Goal: Task Accomplishment & Management: Use online tool/utility

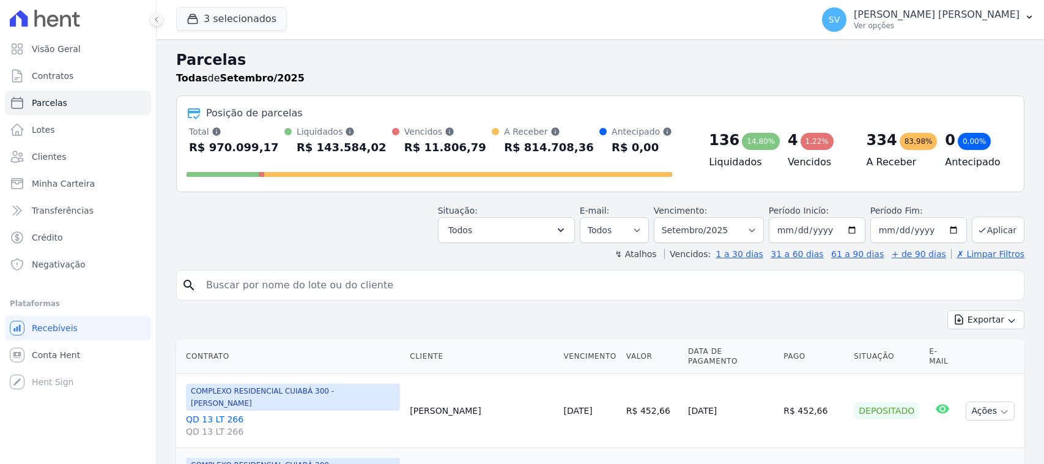
select select
click at [964, 20] on p "[PERSON_NAME]" at bounding box center [937, 15] width 166 height 12
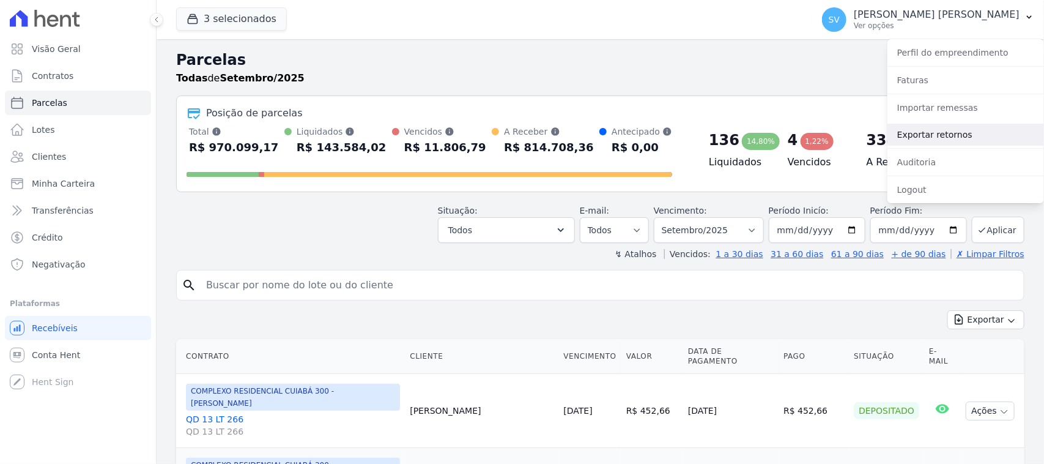
click at [947, 125] on link "Exportar retornos" at bounding box center [965, 135] width 157 height 22
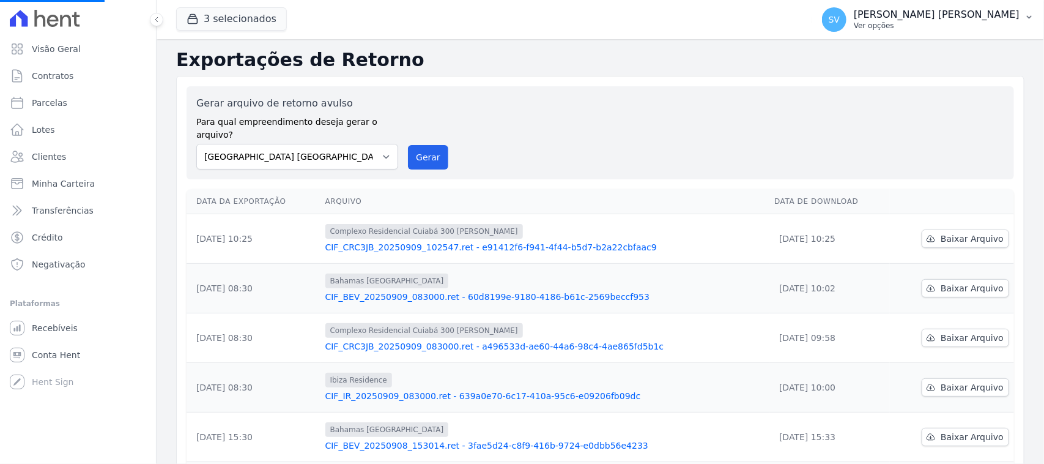
click at [875, 18] on p "[PERSON_NAME]" at bounding box center [937, 15] width 166 height 12
click at [923, 22] on p "Ver opções" at bounding box center [937, 26] width 166 height 10
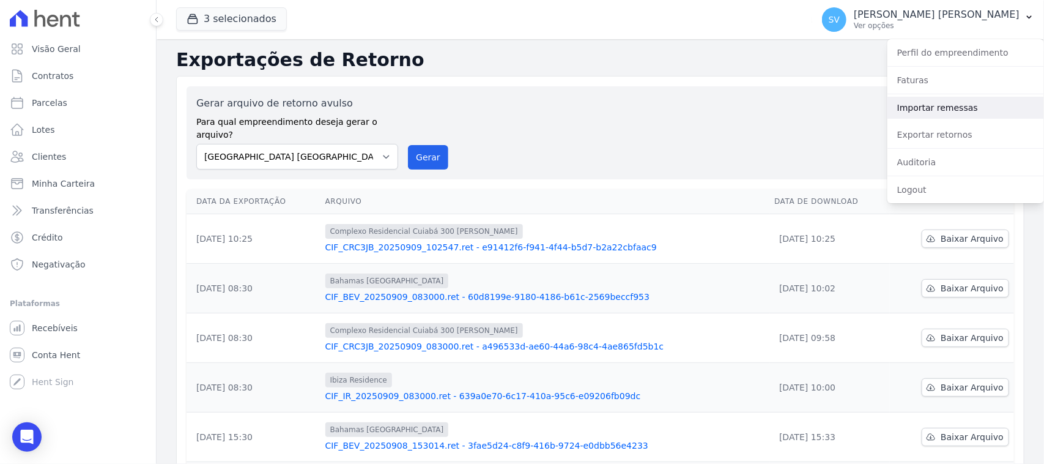
click at [955, 109] on link "Importar remessas" at bounding box center [965, 108] width 157 height 22
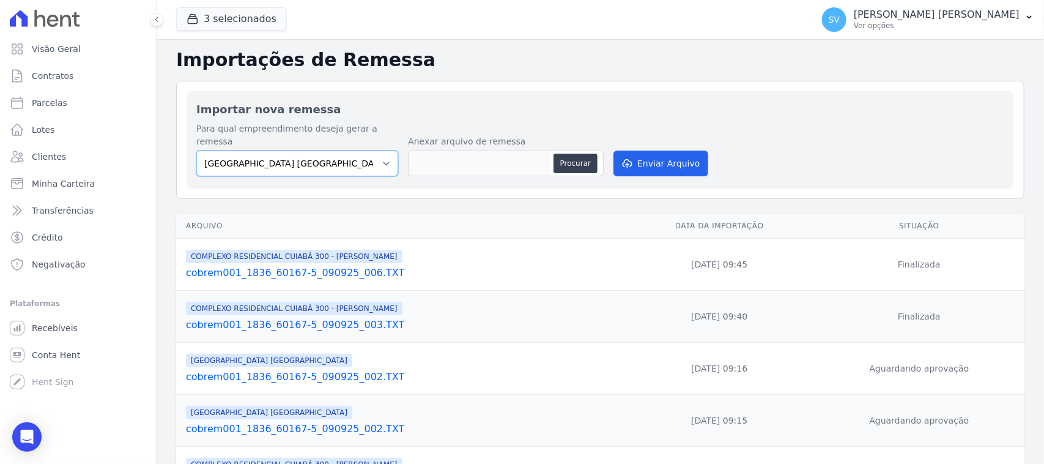
drag, startPoint x: 240, startPoint y: 150, endPoint x: 251, endPoint y: 159, distance: 14.4
click at [240, 150] on select "[GEOGRAPHIC_DATA] COMPLEXO RESIDENCIAL [GEOGRAPHIC_DATA] 300 - [GEOGRAPHIC_DATA…" at bounding box center [297, 163] width 202 height 26
select select "a999329b-d322-46c5-b2df-9163b092fb9b"
click at [196, 150] on select "[GEOGRAPHIC_DATA] COMPLEXO RESIDENCIAL [GEOGRAPHIC_DATA] 300 - [GEOGRAPHIC_DATA…" at bounding box center [297, 163] width 202 height 26
click at [580, 153] on button "Procurar" at bounding box center [575, 163] width 44 height 20
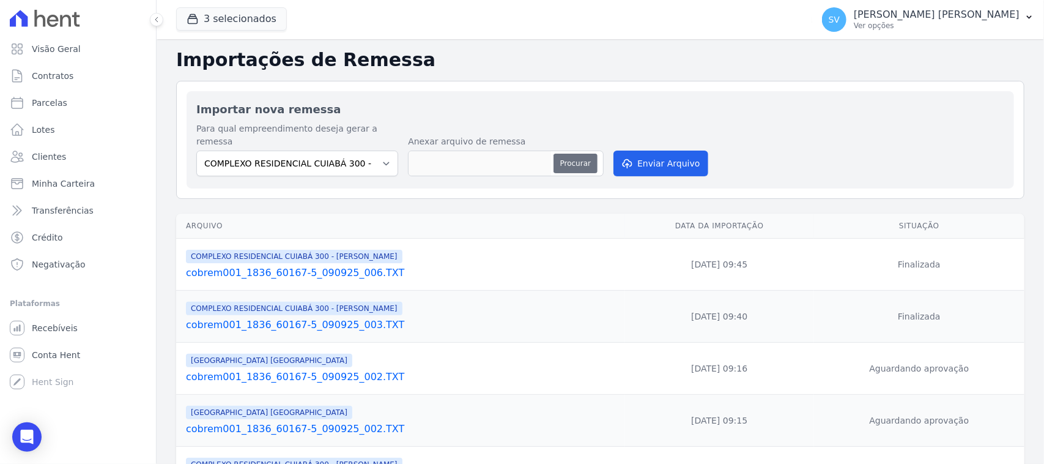
type input "cobrem001_1836_60167-5_090925_006.TXT"
click at [656, 150] on button "Enviar Arquivo" at bounding box center [660, 163] width 94 height 26
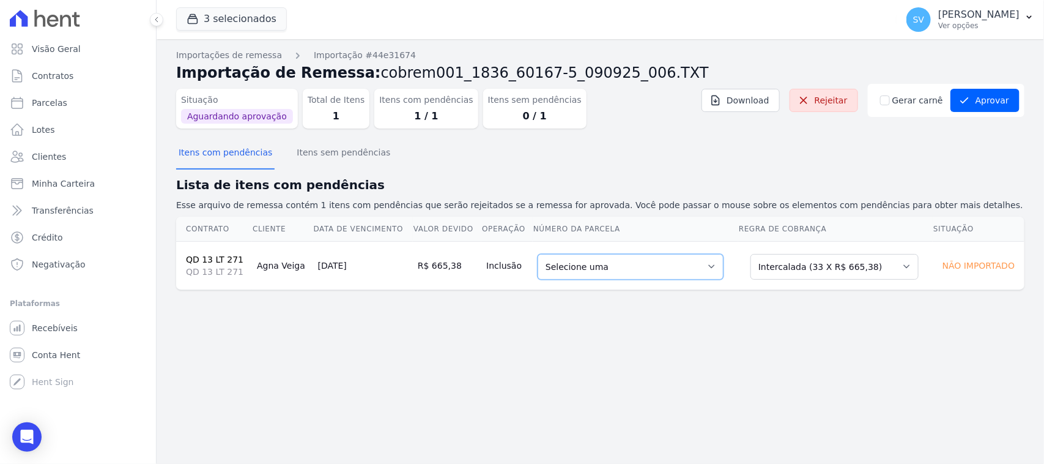
click at [575, 267] on select "Selecione uma 2 - [DATE] - R$ 647,72 - Agendado 3 - [DATE] - R$ 647,72 - Agenda…" at bounding box center [630, 267] width 186 height 26
drag, startPoint x: 634, startPoint y: 380, endPoint x: 621, endPoint y: 366, distance: 19.5
click at [632, 380] on div "Importações de remessa Importação #44e31674 Importação de Remessa: cobrem001_18…" at bounding box center [600, 251] width 887 height 424
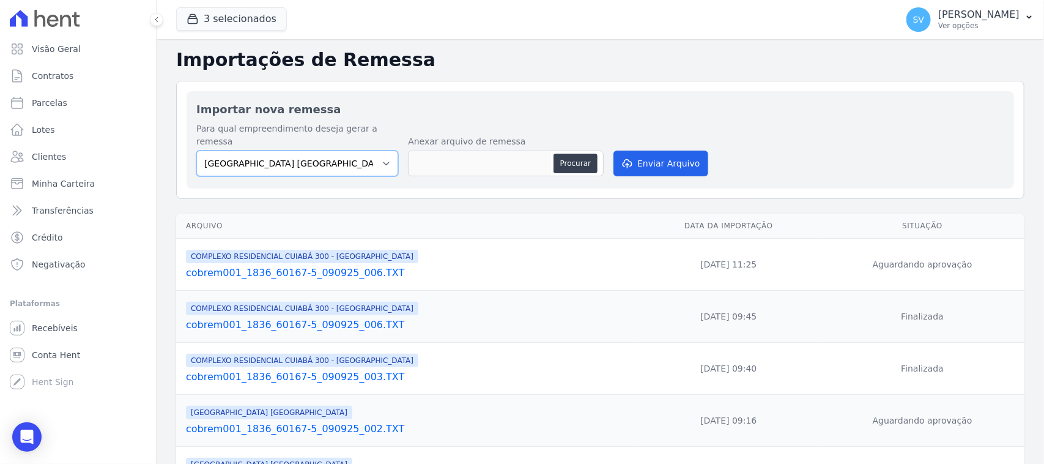
click at [374, 150] on select "[GEOGRAPHIC_DATA] COMPLEXO RESIDENCIAL [GEOGRAPHIC_DATA] 300 - [GEOGRAPHIC_DATA…" at bounding box center [297, 163] width 202 height 26
click at [196, 150] on select "[GEOGRAPHIC_DATA] COMPLEXO RESIDENCIAL [GEOGRAPHIC_DATA] 300 - [GEOGRAPHIC_DATA…" at bounding box center [297, 163] width 202 height 26
click at [487, 135] on label "Anexar arquivo de remessa" at bounding box center [506, 141] width 196 height 13
click at [566, 159] on button "Procurar" at bounding box center [575, 163] width 44 height 20
type input "cobrem001_1836_60167-5_090925_006.TXT"
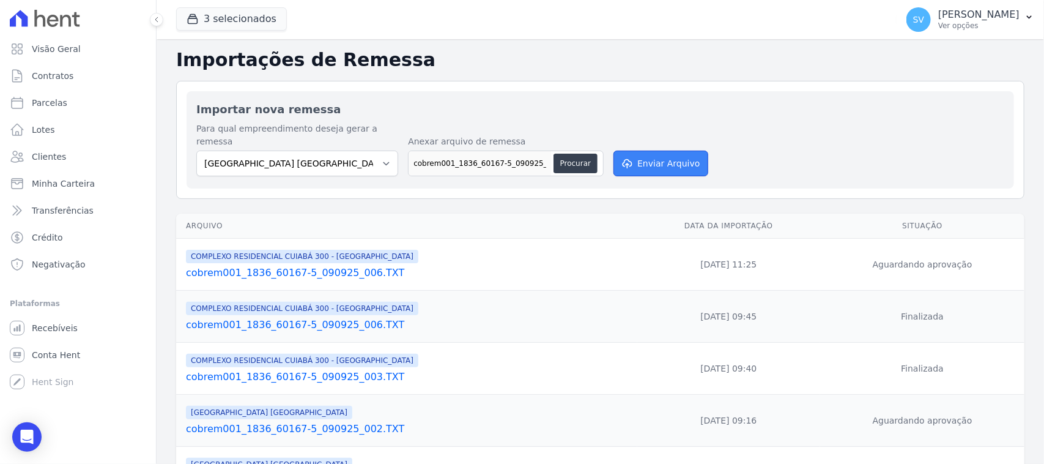
click at [649, 150] on button "Enviar Arquivo" at bounding box center [660, 163] width 94 height 26
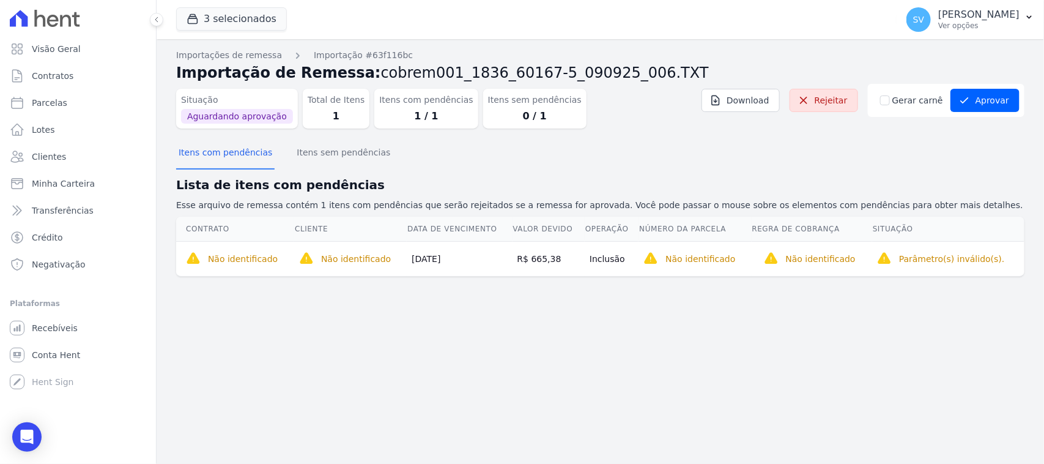
click at [652, 327] on div "Importações de remessa Importação #63f116bc Importação de Remessa: cobrem001_18…" at bounding box center [600, 251] width 887 height 424
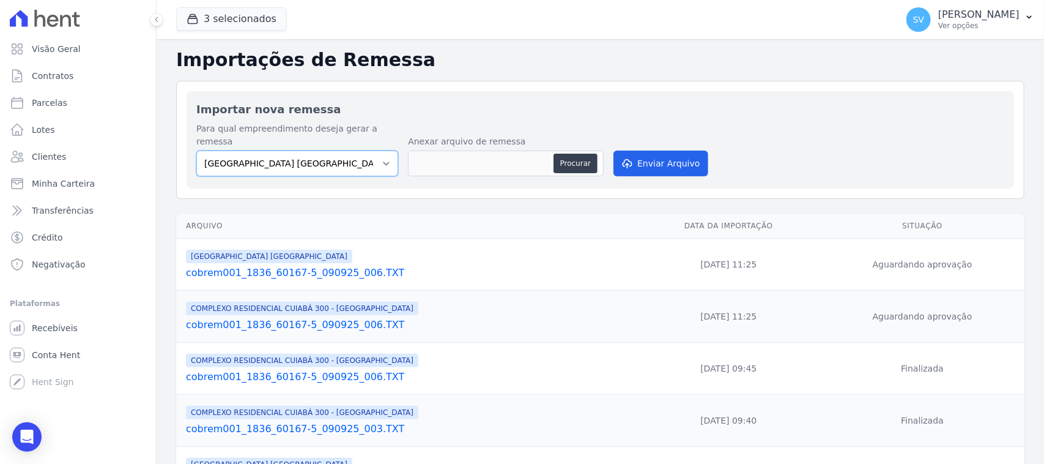
click at [352, 157] on select "[GEOGRAPHIC_DATA] COMPLEXO RESIDENCIAL [GEOGRAPHIC_DATA] 300 - [GEOGRAPHIC_DATA…" at bounding box center [297, 163] width 202 height 26
select select "a999329b-d322-46c5-b2df-9163b092fb9b"
click at [196, 150] on select "[GEOGRAPHIC_DATA] COMPLEXO RESIDENCIAL [GEOGRAPHIC_DATA] 300 - [GEOGRAPHIC_DATA…" at bounding box center [297, 163] width 202 height 26
click at [564, 153] on button "Procurar" at bounding box center [575, 163] width 44 height 20
type input "cobrem001_1836_60167-5_090925_006.TXT"
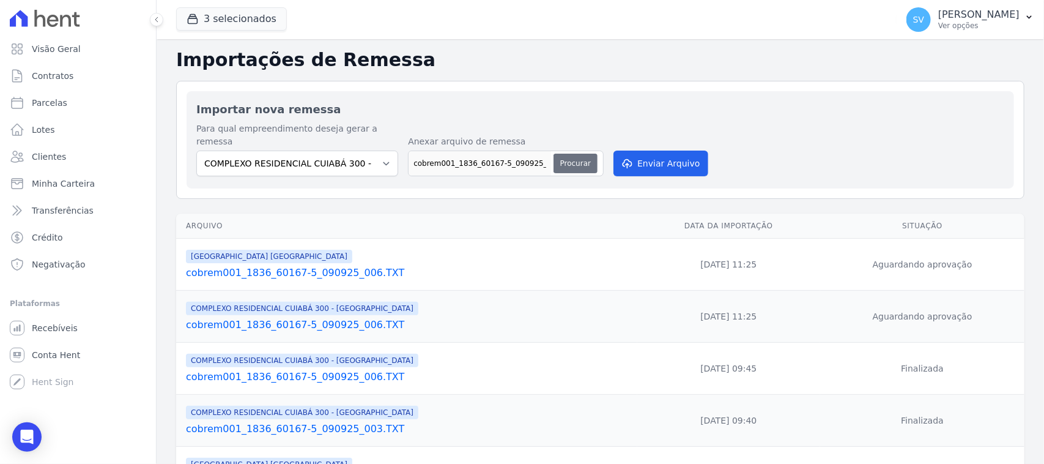
click at [575, 153] on button "Procurar" at bounding box center [575, 163] width 44 height 20
click at [572, 153] on button "Procurar" at bounding box center [575, 163] width 44 height 20
type input "cobrem001_1836_60167-5_090925_007.TXT"
click at [651, 150] on button "Enviar Arquivo" at bounding box center [660, 163] width 94 height 26
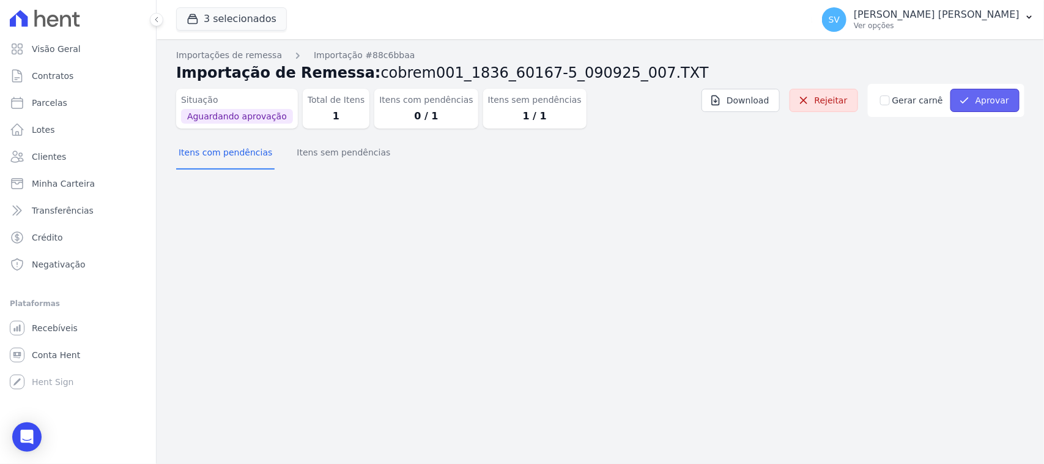
click at [997, 92] on button "Aprovar" at bounding box center [984, 100] width 69 height 23
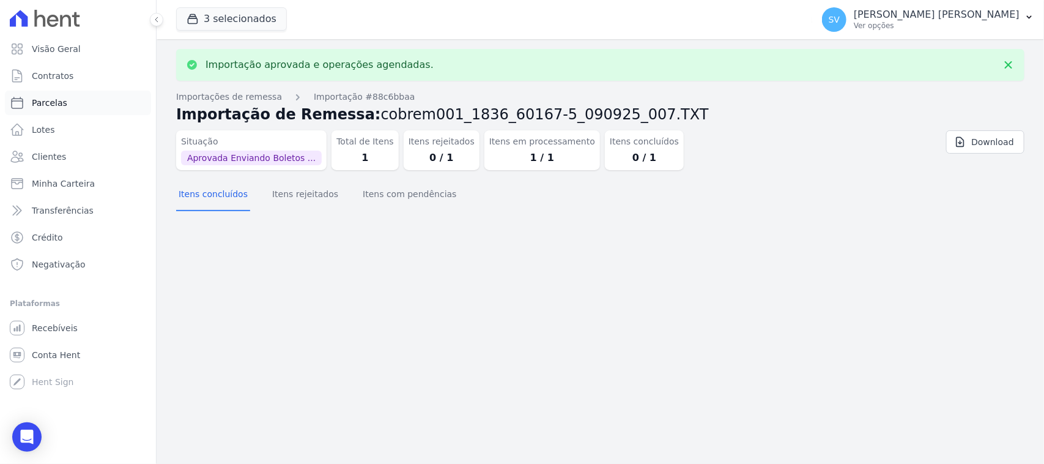
click at [87, 103] on link "Parcelas" at bounding box center [78, 103] width 146 height 24
select select
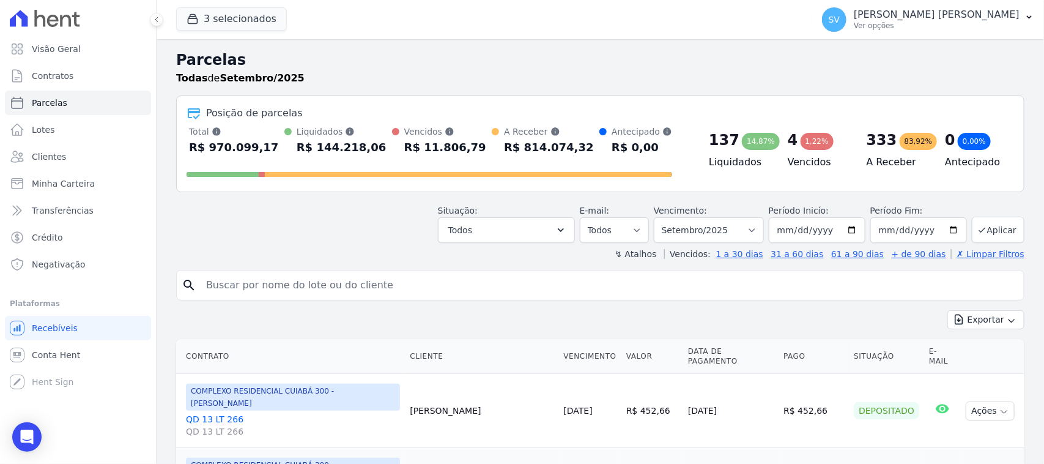
click at [415, 276] on input "search" at bounding box center [609, 285] width 820 height 24
paste input "Adrielle Prates de Souza"
type input "ADRIELLE PRATES DE SOUZA"
select select
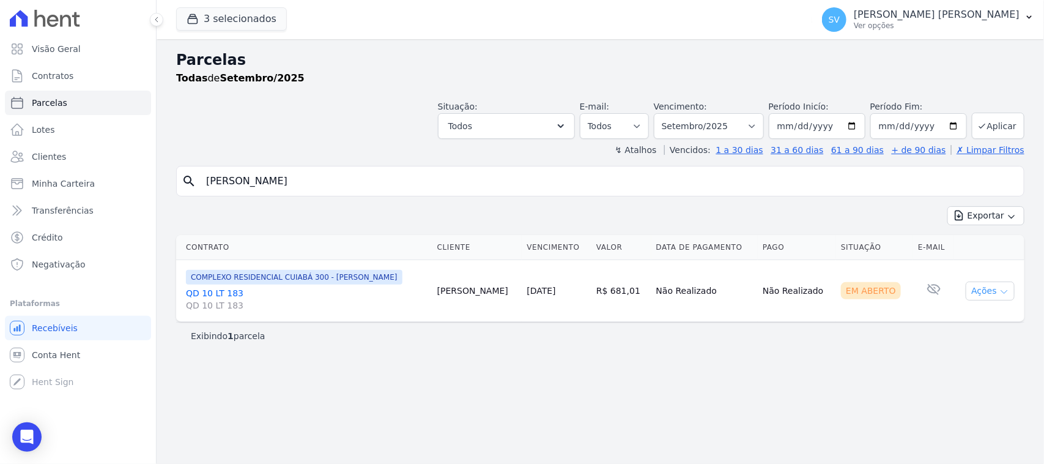
click at [986, 290] on button "Ações" at bounding box center [990, 290] width 49 height 19
click at [959, 311] on link "Ver boleto" at bounding box center [984, 319] width 117 height 23
